Goal: Use online tool/utility: Utilize a website feature to perform a specific function

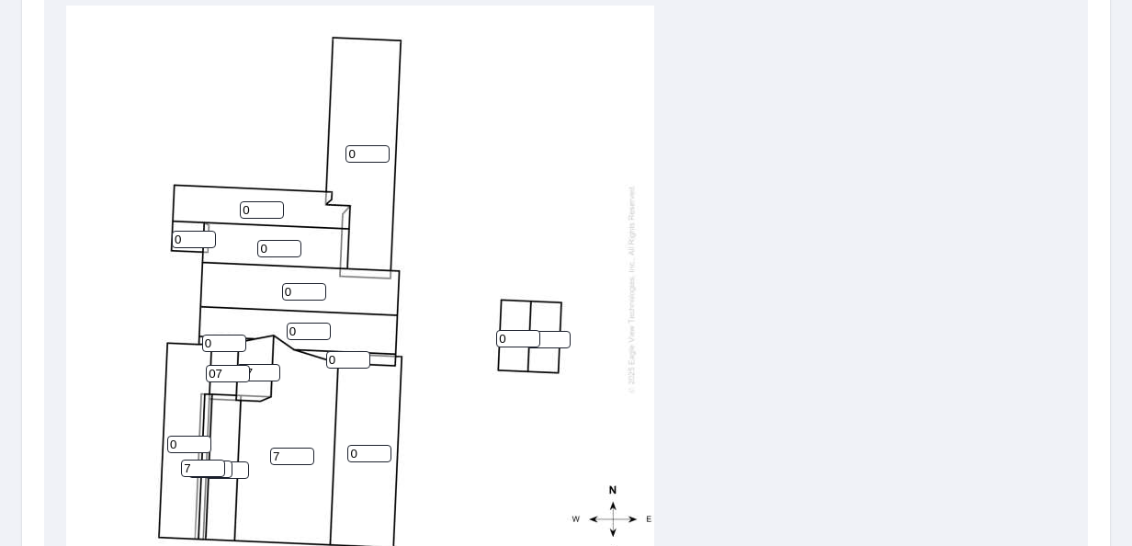
scroll to position [827, 0]
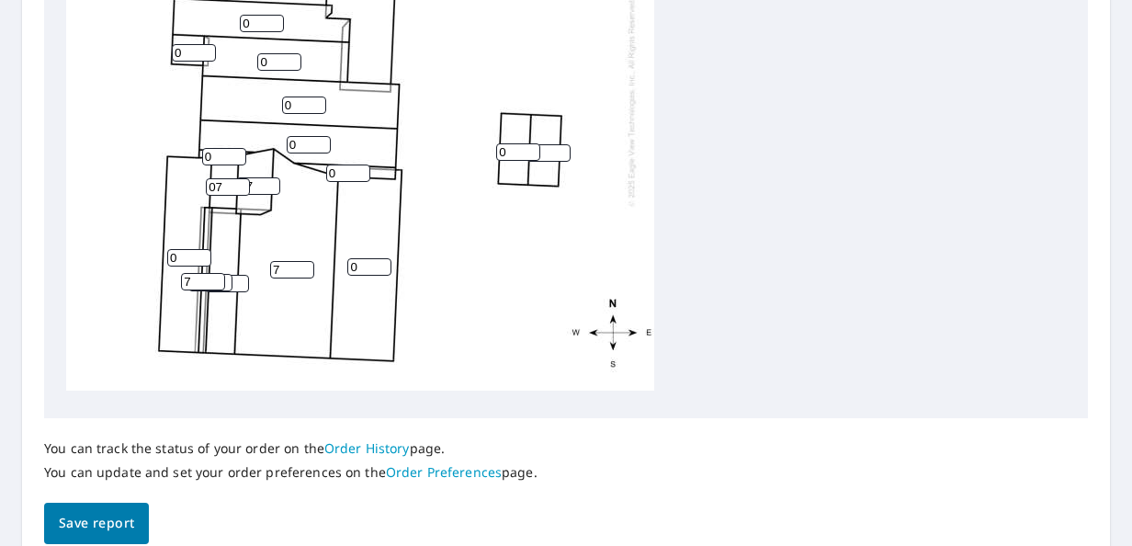
click at [223, 148] on input "0" at bounding box center [224, 156] width 44 height 17
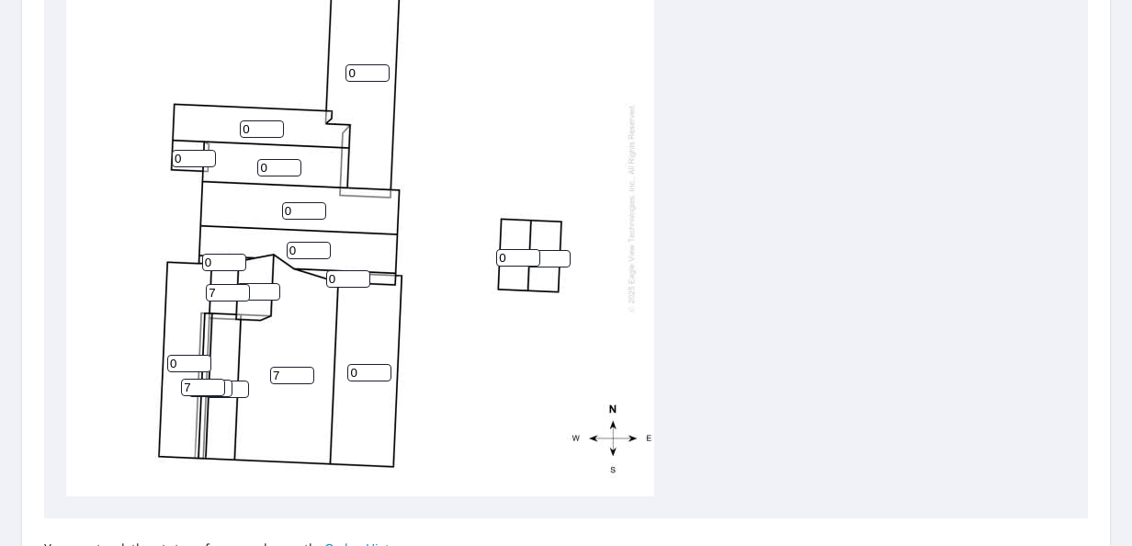
scroll to position [735, 0]
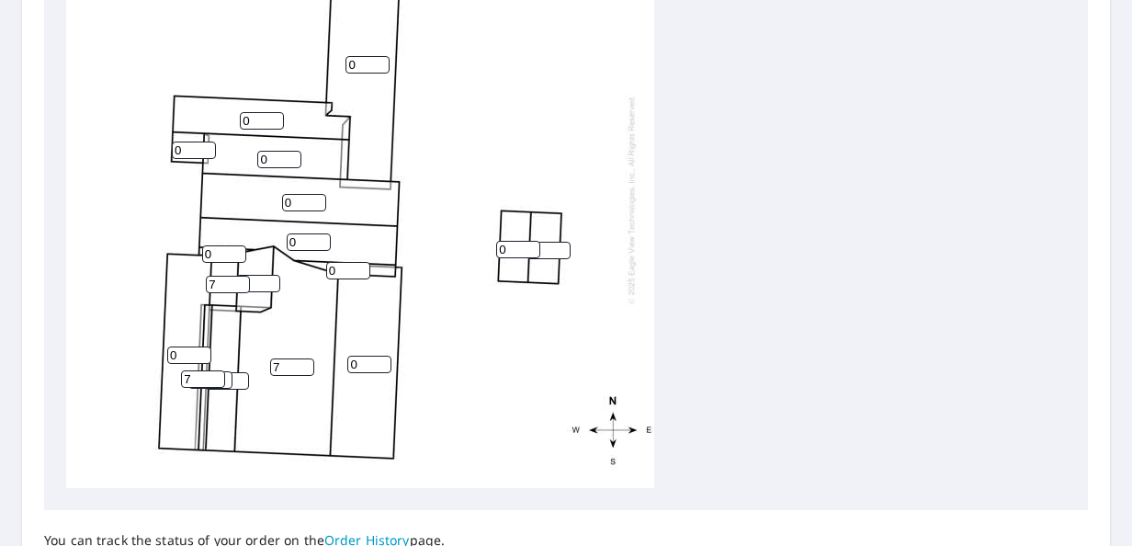
click at [367, 359] on input "0" at bounding box center [369, 363] width 44 height 17
type input "03"
click at [188, 353] on input "0" at bounding box center [189, 354] width 44 height 17
type input "03"
click at [353, 273] on input "0" at bounding box center [348, 270] width 44 height 17
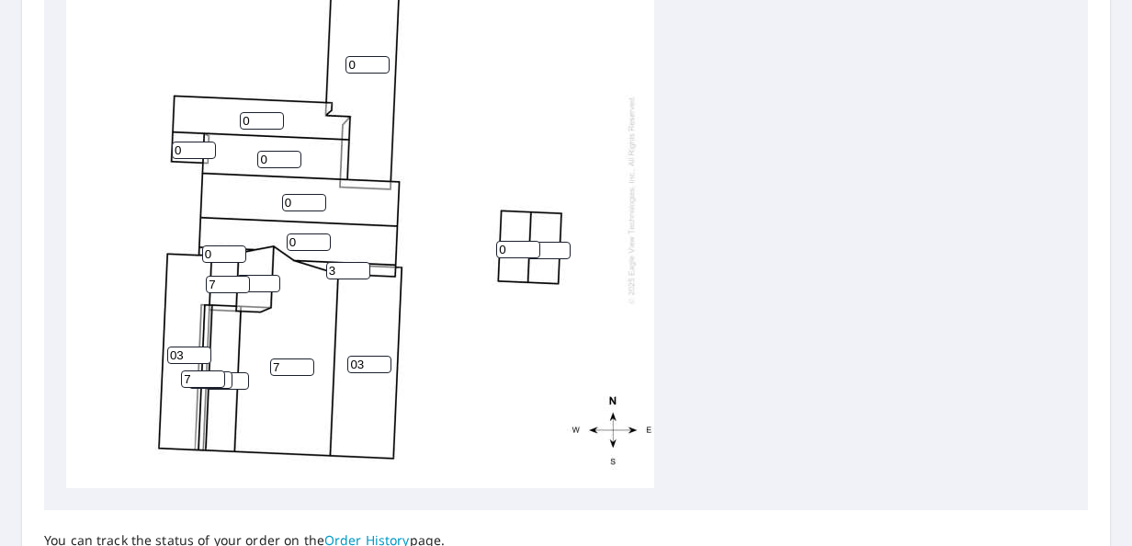
type input "3"
click at [221, 254] on input "0" at bounding box center [224, 253] width 44 height 17
type input "03"
click at [303, 243] on input "0" at bounding box center [309, 241] width 44 height 17
type input "03"
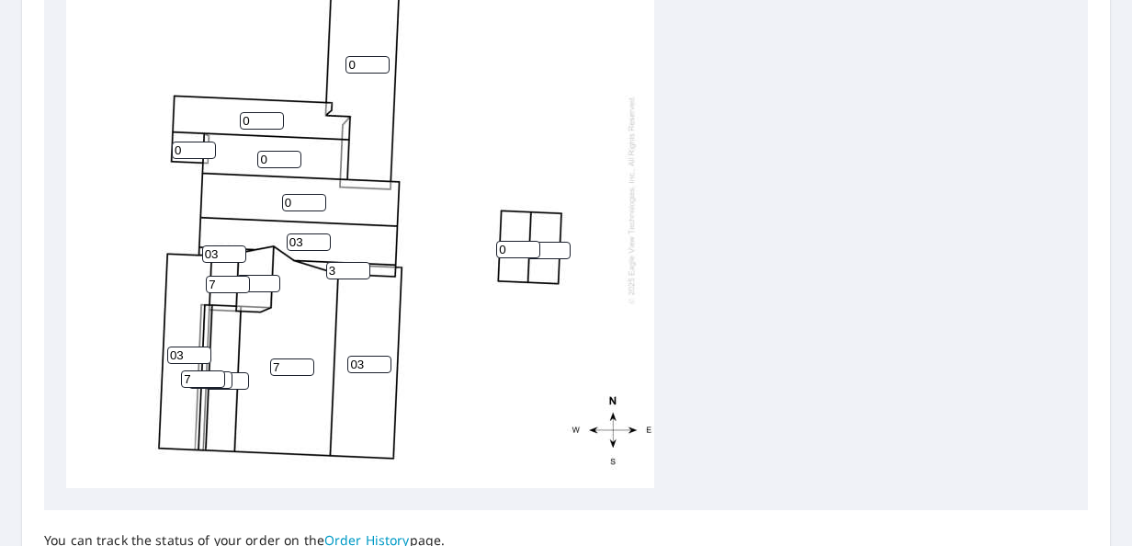
click at [302, 200] on input "0" at bounding box center [304, 202] width 44 height 17
type input "03"
click at [282, 152] on input "0" at bounding box center [279, 159] width 44 height 17
type input "03"
click at [267, 116] on input "1" at bounding box center [262, 120] width 44 height 17
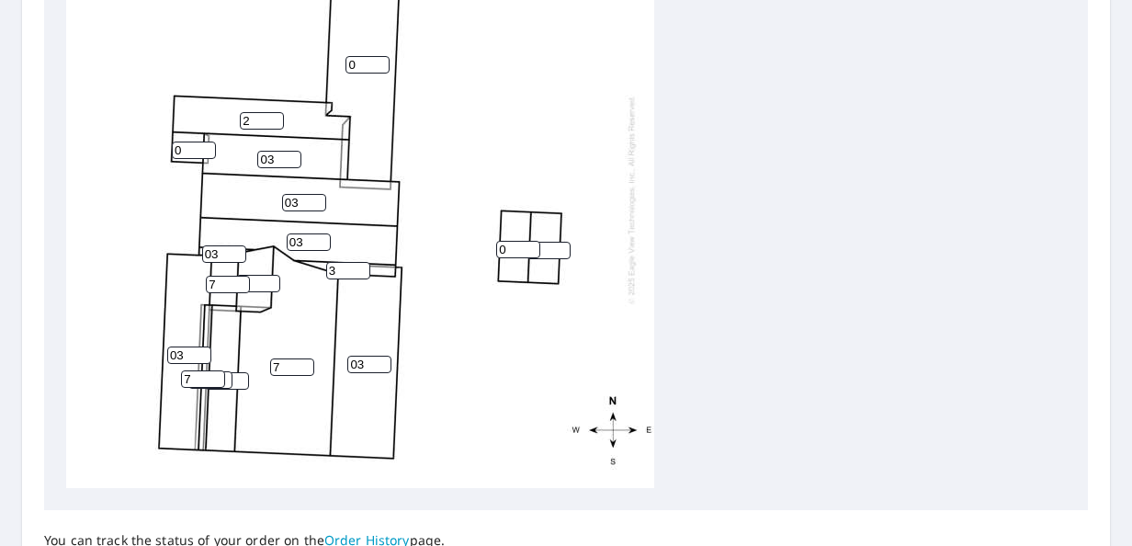
click at [275, 118] on input "2" at bounding box center [262, 120] width 44 height 17
type input "3"
click at [275, 118] on input "3" at bounding box center [262, 120] width 44 height 17
click at [368, 69] on input "0" at bounding box center [367, 64] width 44 height 17
type input "01"
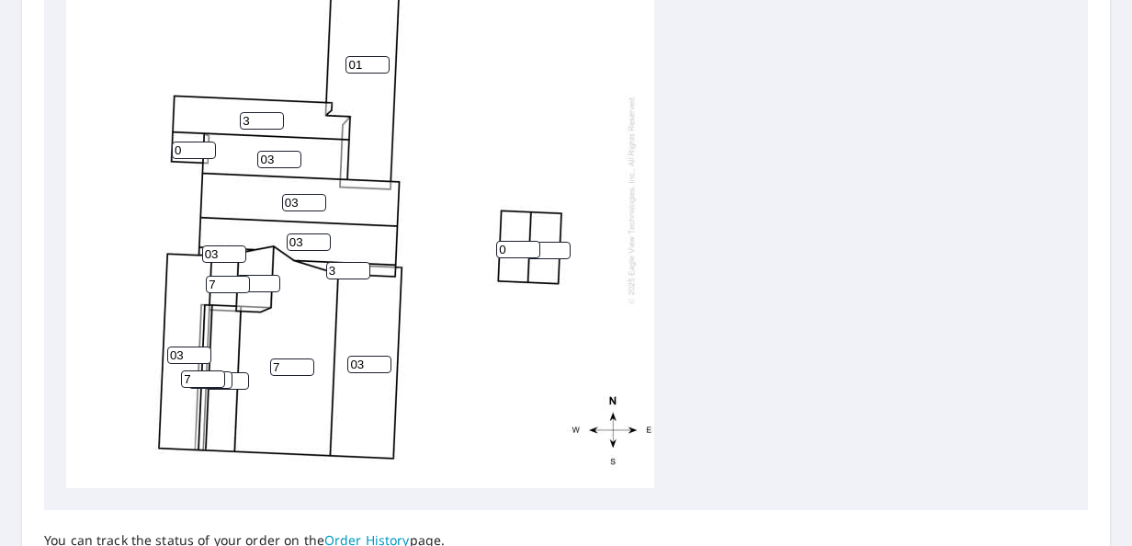
click at [638, 375] on div "7 01 03 03 03 03 3 03 1 0 7 0 7 0 7 3 7 03" at bounding box center [360, 199] width 588 height 577
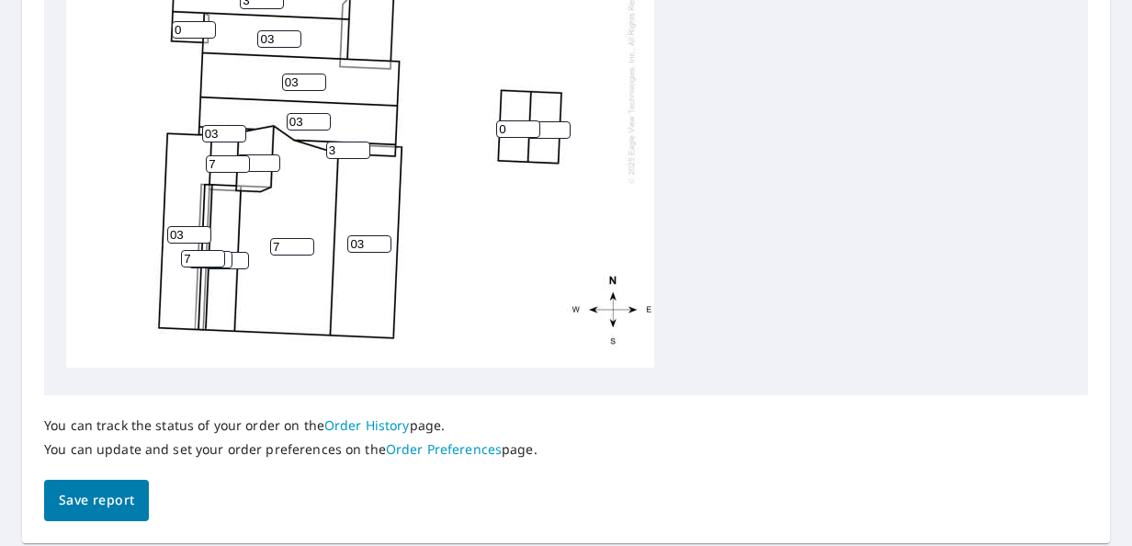
scroll to position [919, 0]
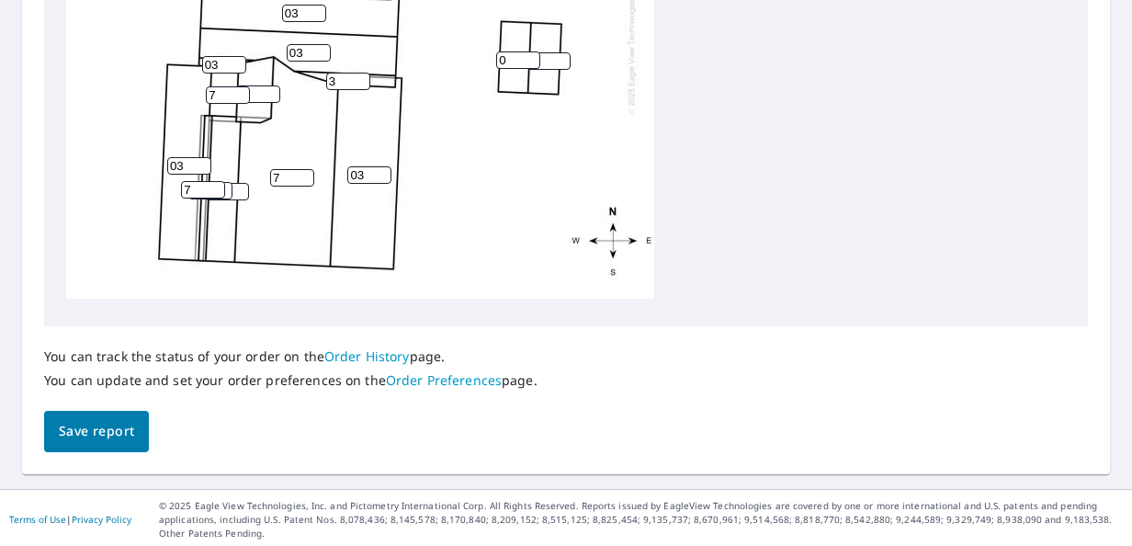
click at [63, 428] on span "Save report" at bounding box center [96, 431] width 75 height 23
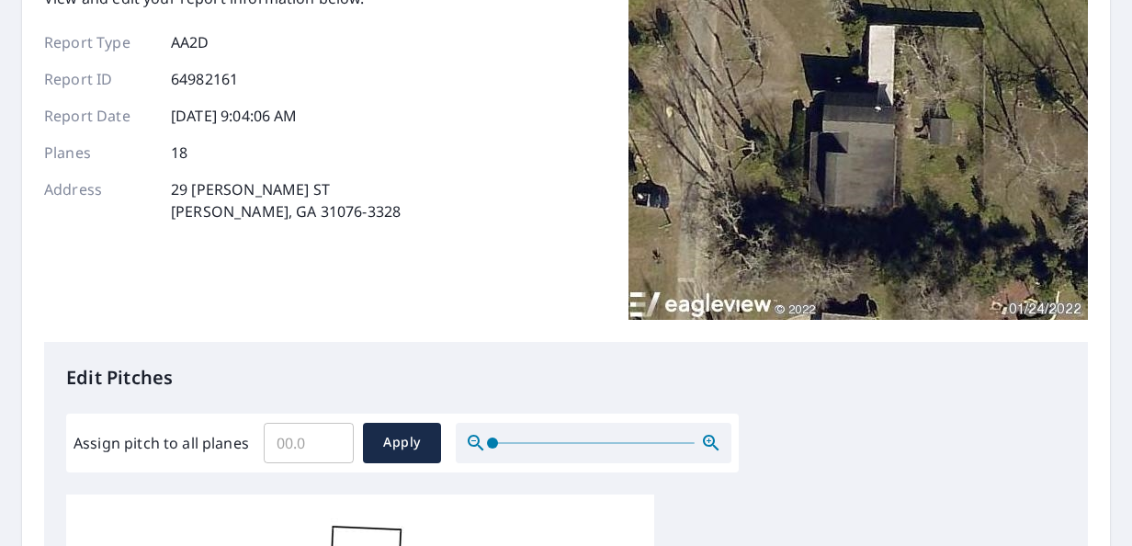
scroll to position [0, 0]
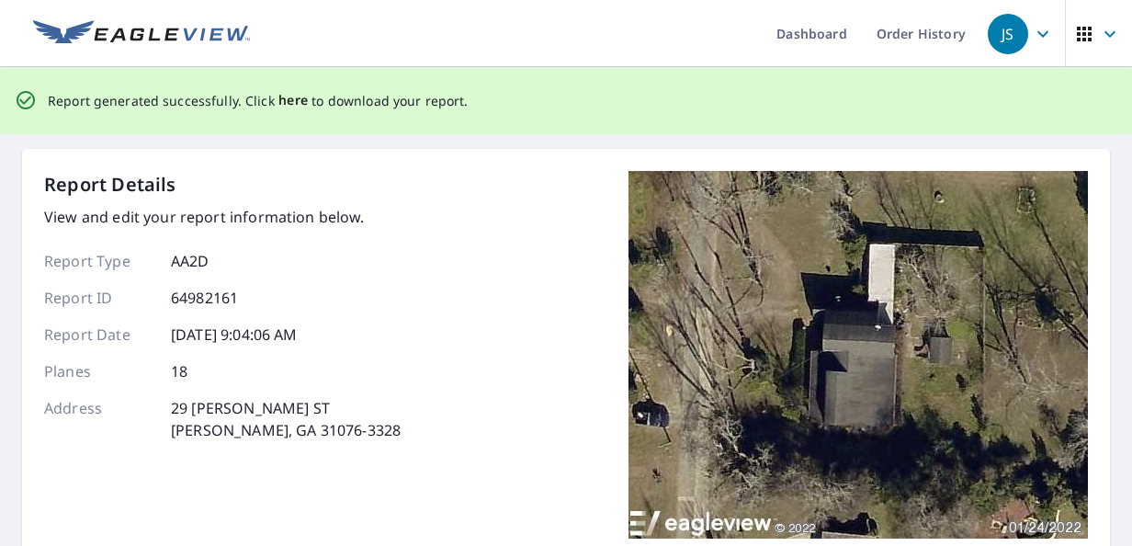
click at [288, 102] on span "here" at bounding box center [293, 100] width 30 height 23
